Goal: Information Seeking & Learning: Learn about a topic

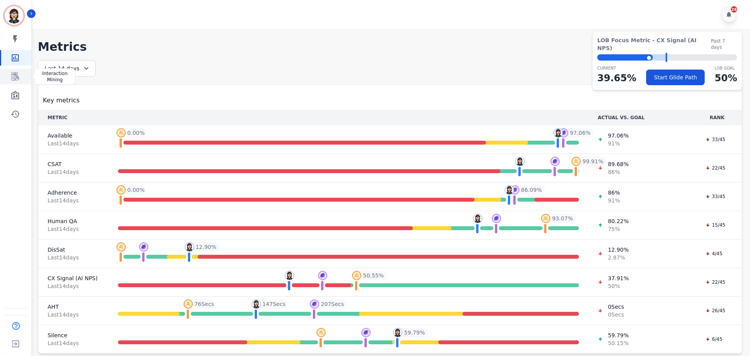
click at [13, 71] on link "Sidebar" at bounding box center [16, 77] width 30 height 16
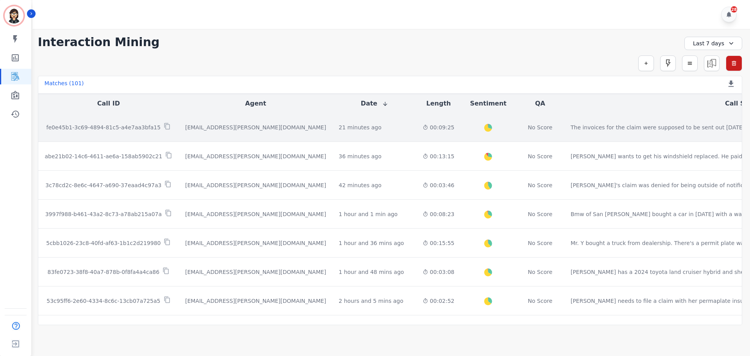
click at [85, 128] on p "fe0e45b1-3c69-4894-81c5-a4e7aa3bfa15" at bounding box center [103, 127] width 114 height 8
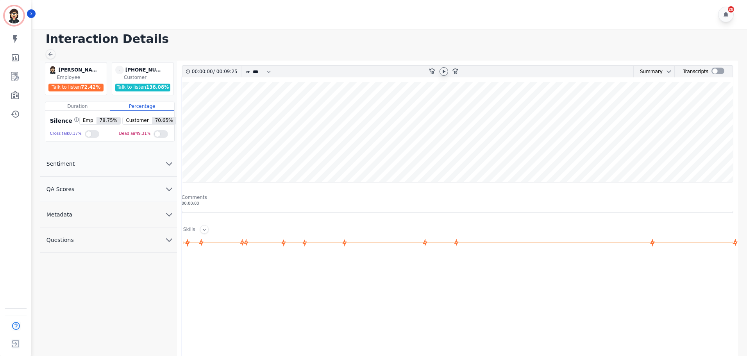
click at [444, 72] on icon at bounding box center [443, 72] width 3 height 4
click at [230, 107] on wave at bounding box center [457, 132] width 551 height 100
click at [281, 101] on wave at bounding box center [457, 132] width 551 height 100
click at [229, 107] on wave at bounding box center [457, 132] width 551 height 100
click at [275, 107] on wave at bounding box center [457, 132] width 551 height 100
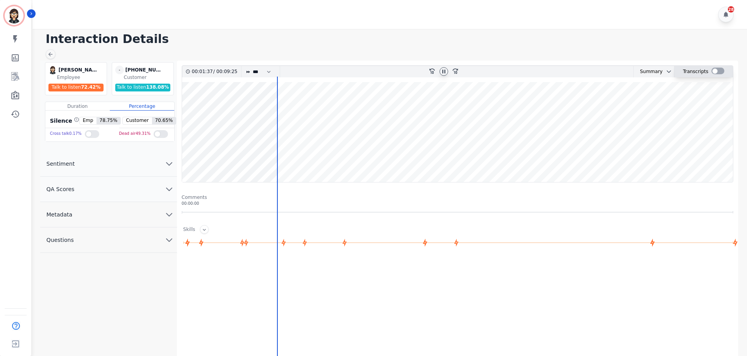
click at [716, 73] on div at bounding box center [717, 71] width 13 height 7
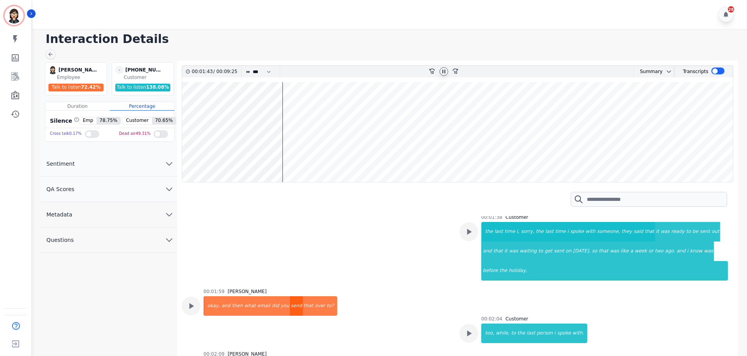
scroll to position [625, 0]
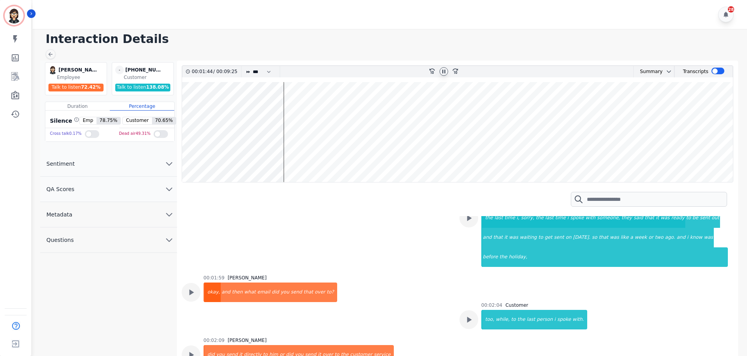
click at [213, 282] on div "okay," at bounding box center [212, 292] width 16 height 20
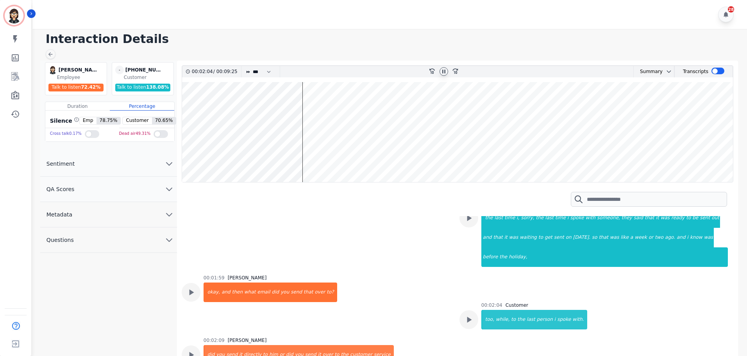
click at [404, 274] on div "00:01:59 [PERSON_NAME], and then what email did you send that over to?" at bounding box center [316, 300] width 268 height 53
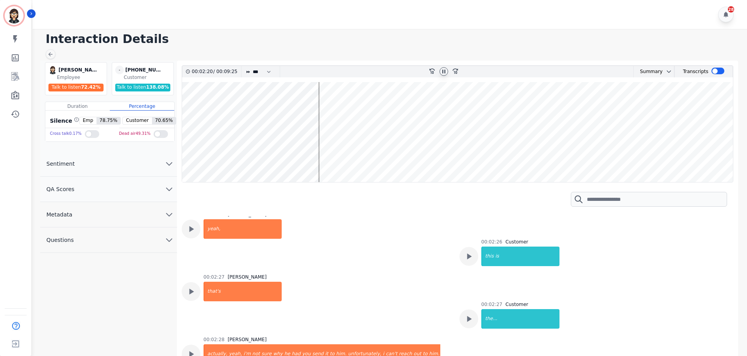
scroll to position [898, 0]
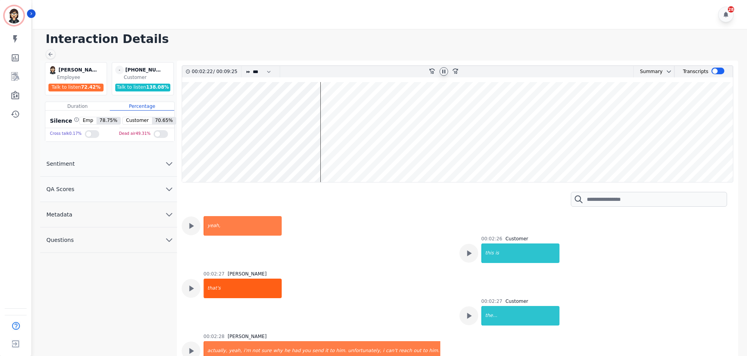
click at [225, 278] on div "that's" at bounding box center [242, 288] width 77 height 20
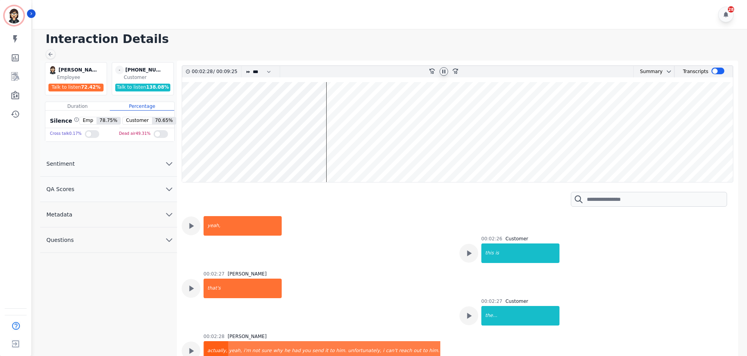
click at [208, 341] on div "actually," at bounding box center [216, 351] width 24 height 20
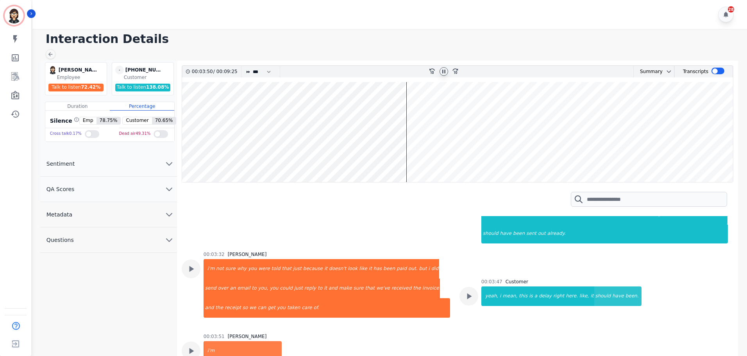
scroll to position [1718, 0]
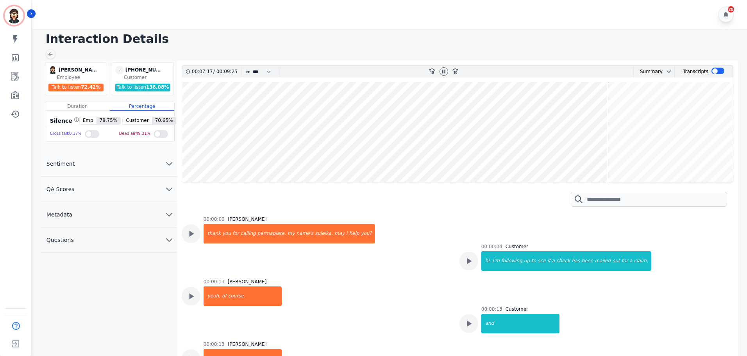
scroll to position [3787, 0]
